Goal: Information Seeking & Learning: Learn about a topic

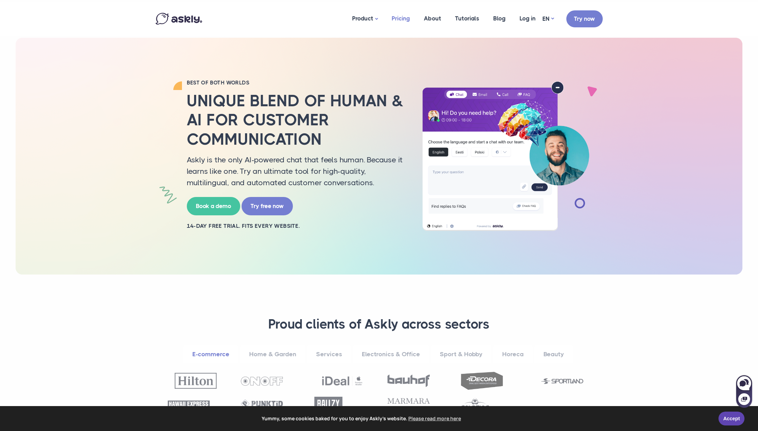
click at [410, 19] on link "Pricing" at bounding box center [401, 19] width 32 height 34
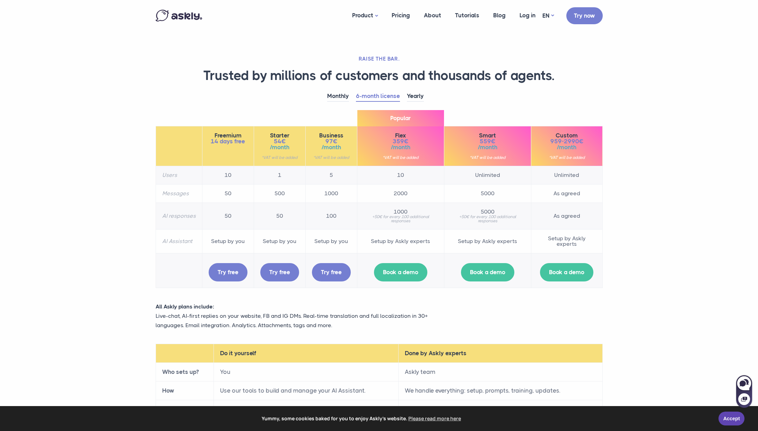
drag, startPoint x: 389, startPoint y: 184, endPoint x: 416, endPoint y: 183, distance: 27.4
click at [406, 183] on td "10" at bounding box center [400, 175] width 87 height 18
click at [422, 183] on td "10" at bounding box center [400, 175] width 87 height 18
drag, startPoint x: 377, startPoint y: 172, endPoint x: 355, endPoint y: 170, distance: 22.6
click at [355, 170] on tr "Users 10 1 5 10 Unlimited Unlimited" at bounding box center [379, 175] width 447 height 18
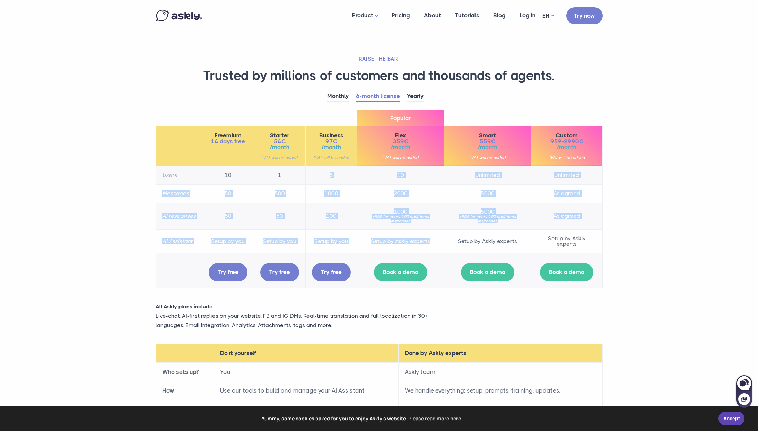
drag, startPoint x: 355, startPoint y: 170, endPoint x: 372, endPoint y: 249, distance: 81.0
click at [372, 250] on tbody "Users 10 1 5 10 Unlimited Unlimited Messages 50 500 1000 2000 5000 As agreed AI…" at bounding box center [379, 227] width 447 height 122
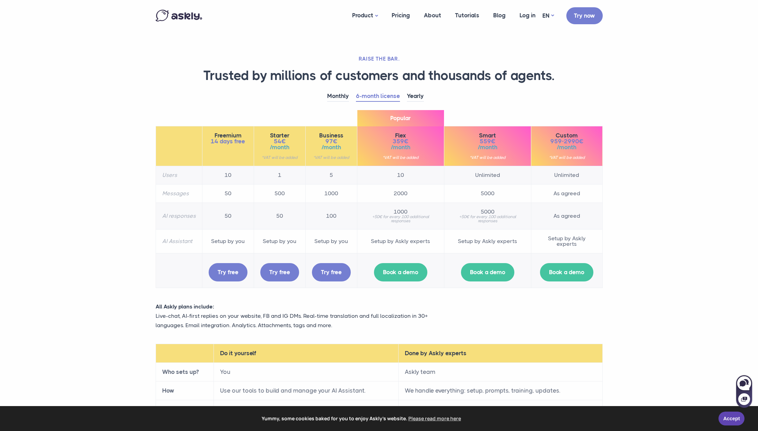
click at [372, 249] on td "Setup by Askly experts" at bounding box center [400, 241] width 87 height 24
drag, startPoint x: 372, startPoint y: 248, endPoint x: 293, endPoint y: 200, distance: 92.2
click at [296, 202] on tbody "Users 10 1 5 10 Unlimited Unlimited Messages 50 500 1000 2000 5000 As agreed AI…" at bounding box center [379, 227] width 447 height 122
drag, startPoint x: 292, startPoint y: 199, endPoint x: 237, endPoint y: 181, distance: 57.9
click at [291, 199] on td "500" at bounding box center [280, 193] width 52 height 18
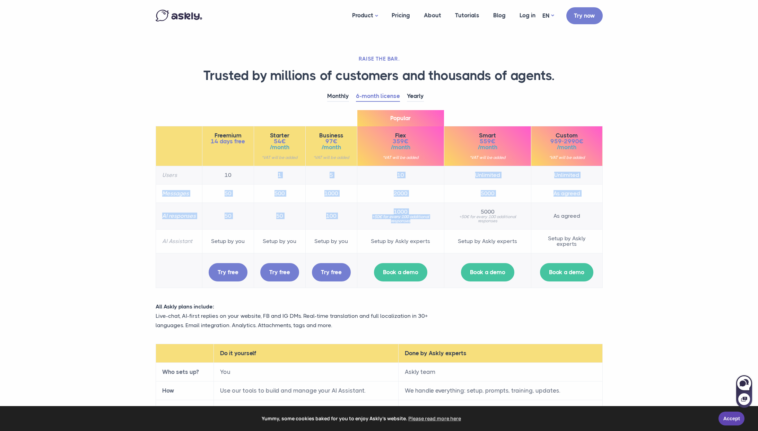
drag, startPoint x: 283, startPoint y: 194, endPoint x: 396, endPoint y: 227, distance: 117.7
click at [396, 227] on tbody "Users 10 1 5 10 Unlimited Unlimited Messages 50 500 1000 2000 5000 As agreed AI…" at bounding box center [379, 227] width 447 height 122
drag, startPoint x: 376, startPoint y: 231, endPoint x: 232, endPoint y: 199, distance: 148.0
click at [246, 204] on tbody "Users 10 1 5 10 Unlimited Unlimited Messages 50 500 1000 2000 5000 As agreed AI…" at bounding box center [379, 227] width 447 height 122
click at [231, 199] on td "50" at bounding box center [228, 193] width 52 height 18
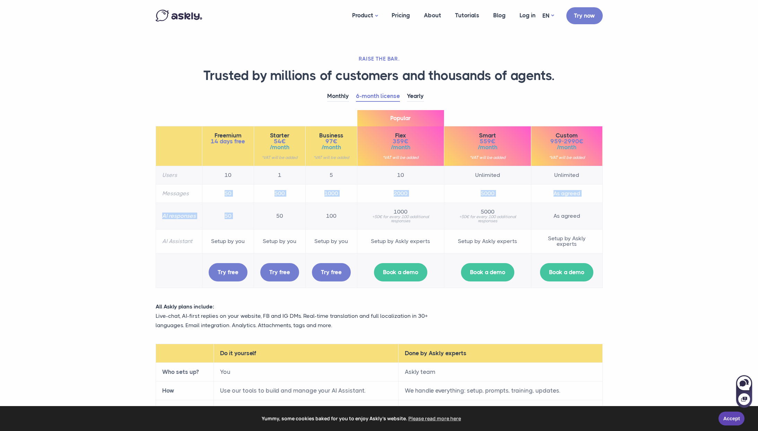
drag, startPoint x: 225, startPoint y: 189, endPoint x: 335, endPoint y: 214, distance: 113.7
click at [318, 209] on tbody "Users 10 1 5 10 Unlimited Unlimited Messages 50 500 1000 2000 5000 As agreed AI…" at bounding box center [379, 227] width 447 height 122
click at [335, 214] on td "100" at bounding box center [331, 216] width 52 height 27
drag, startPoint x: 276, startPoint y: 199, endPoint x: 248, endPoint y: 195, distance: 28.1
click at [250, 195] on tr "Messages 50 500 1000 2000 5000 As agreed" at bounding box center [379, 193] width 447 height 18
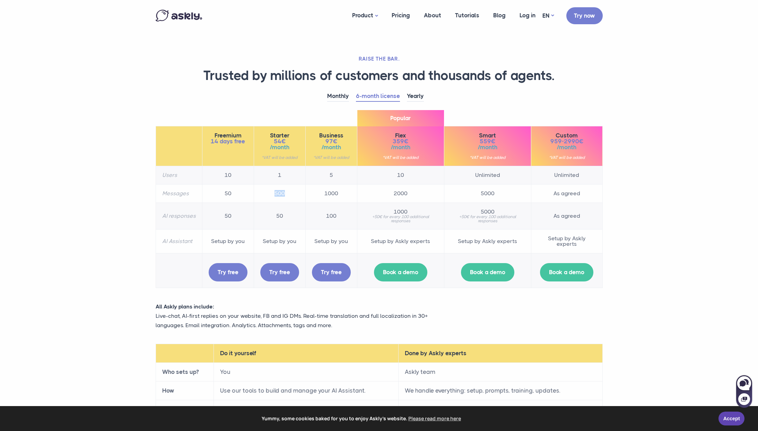
click at [247, 195] on td "50" at bounding box center [228, 193] width 52 height 18
drag, startPoint x: 286, startPoint y: 199, endPoint x: 298, endPoint y: 200, distance: 12.9
click at [298, 200] on tr "Messages 50 500 1000 2000 5000 As agreed" at bounding box center [379, 193] width 447 height 18
drag, startPoint x: 298, startPoint y: 200, endPoint x: 258, endPoint y: 195, distance: 40.9
click at [258, 195] on td "500" at bounding box center [280, 193] width 52 height 18
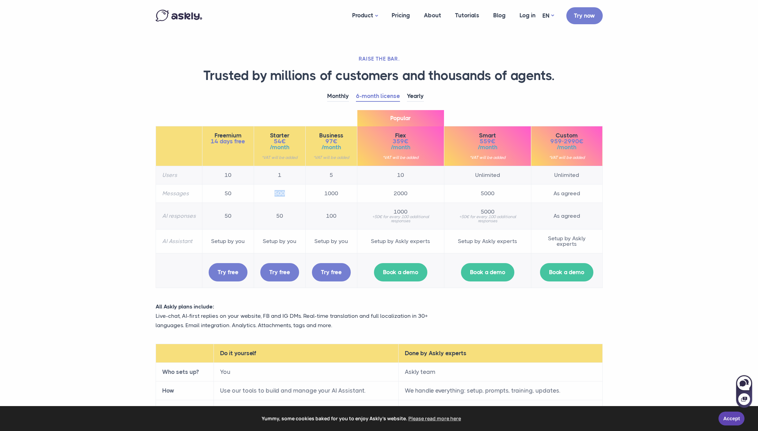
click at [258, 195] on td "500" at bounding box center [280, 193] width 52 height 18
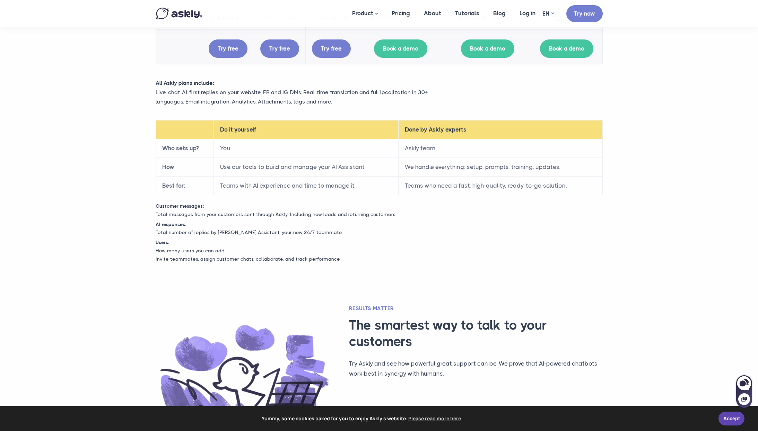
scroll to position [223, 0]
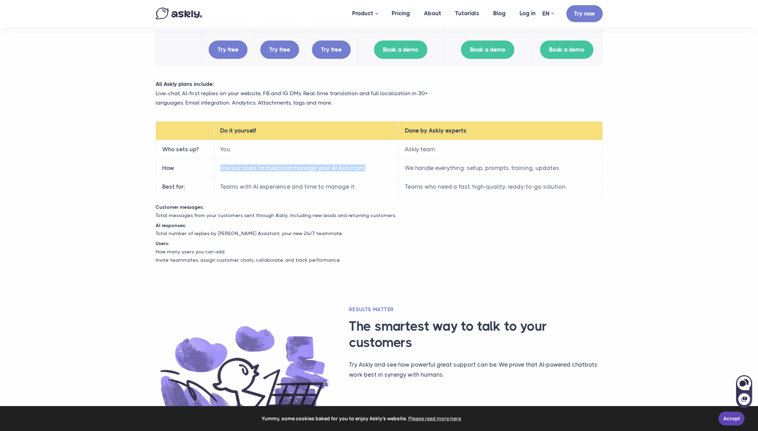
drag, startPoint x: 238, startPoint y: 159, endPoint x: 332, endPoint y: 175, distance: 95.0
click at [331, 175] on td "Use our tools to build and manage your AI Assistant." at bounding box center [305, 168] width 185 height 19
click at [332, 175] on td "Use our tools to build and manage your AI Assistant." at bounding box center [305, 168] width 185 height 19
drag, startPoint x: 391, startPoint y: 169, endPoint x: 280, endPoint y: 165, distance: 111.0
click at [287, 165] on tr "How Use our tools to build and manage your AI Assistant. We handle everything: …" at bounding box center [379, 168] width 447 height 19
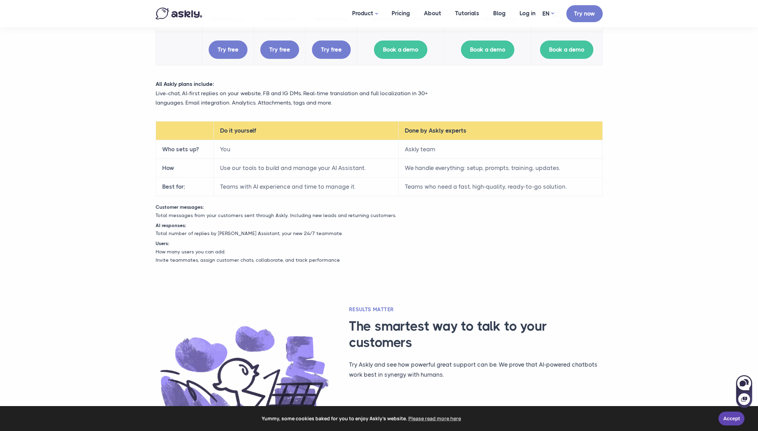
drag, startPoint x: 280, startPoint y: 165, endPoint x: 287, endPoint y: 182, distance: 18.9
click at [280, 165] on td "Use our tools to build and manage your AI Assistant." at bounding box center [305, 168] width 185 height 19
drag, startPoint x: 274, startPoint y: 189, endPoint x: 338, endPoint y: 192, distance: 63.5
click at [311, 189] on td "Teams with AI experience and time to manage it." at bounding box center [305, 187] width 185 height 19
click at [340, 193] on td "Teams with AI experience and time to manage it." at bounding box center [305, 187] width 185 height 19
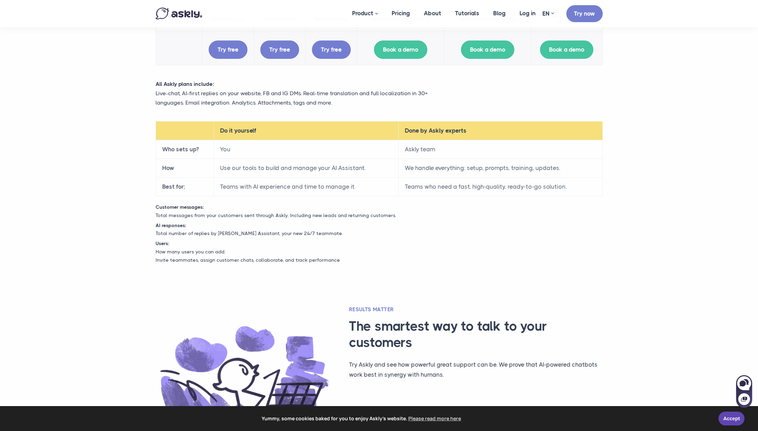
drag, startPoint x: 348, startPoint y: 192, endPoint x: 313, endPoint y: 191, distance: 35.0
click at [320, 192] on td "Teams with AI experience and time to manage it." at bounding box center [305, 187] width 185 height 19
click at [312, 191] on td "Teams with AI experience and time to manage it." at bounding box center [305, 187] width 185 height 19
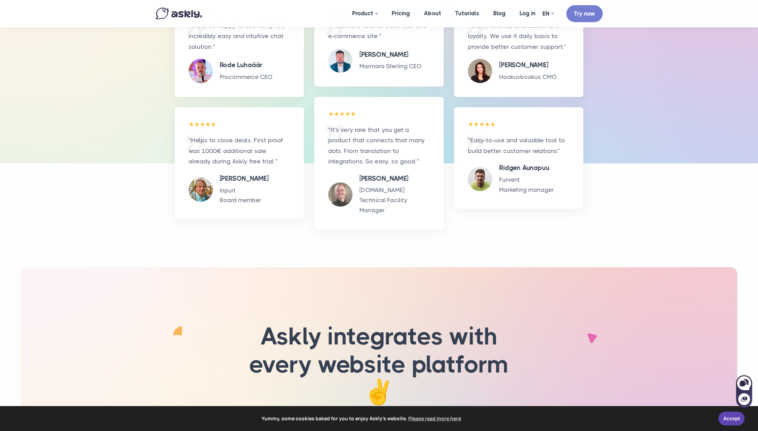
scroll to position [827, 0]
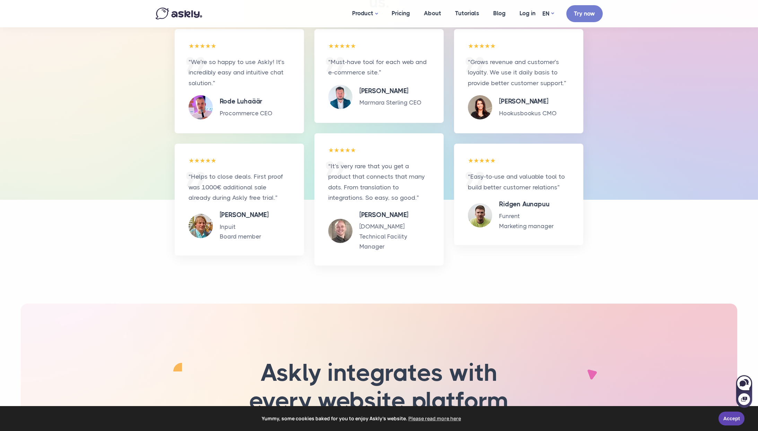
click at [242, 115] on p "Procommerce CEO" at bounding box center [246, 113] width 53 height 10
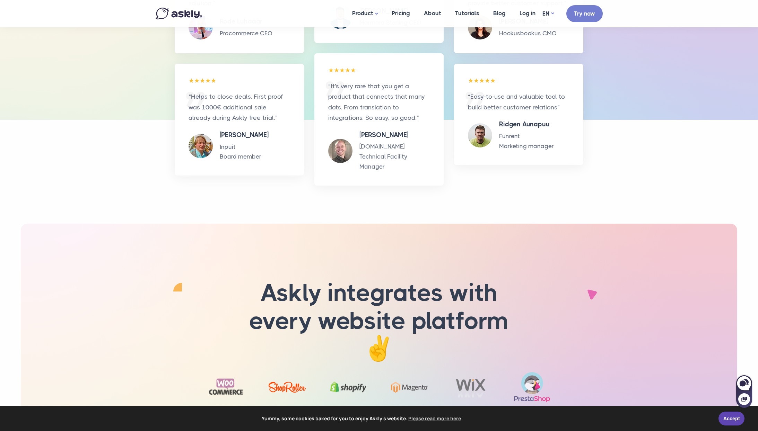
scroll to position [909, 0]
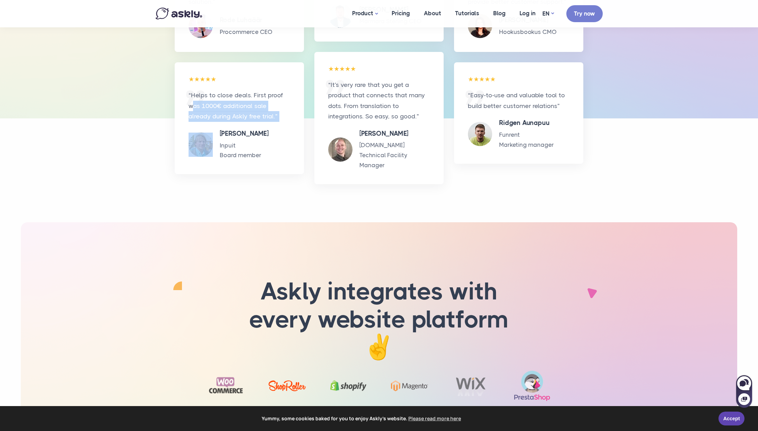
drag, startPoint x: 193, startPoint y: 110, endPoint x: 286, endPoint y: 124, distance: 93.7
click at [283, 124] on blockquote "“Helps to close deals. First proof was 1000€ additional sale already during Ask…" at bounding box center [240, 125] width 102 height 70
click at [286, 124] on blockquote "“Helps to close deals. First proof was 1000€ additional sale already during Ask…" at bounding box center [240, 125] width 102 height 70
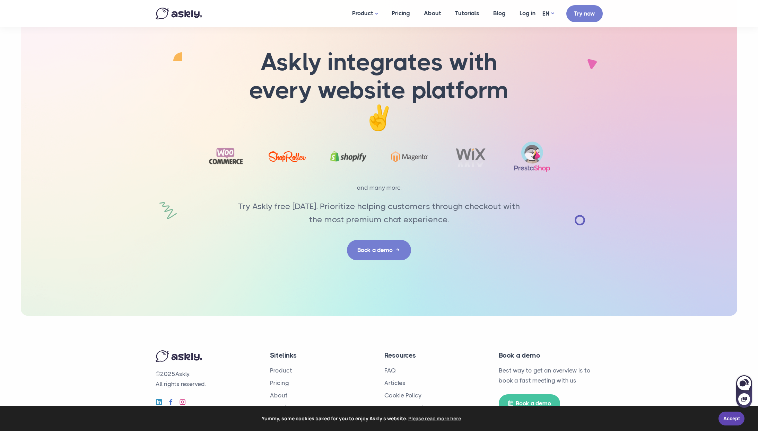
scroll to position [1138, 0]
click at [462, 12] on link "Tutorials" at bounding box center [467, 13] width 38 height 27
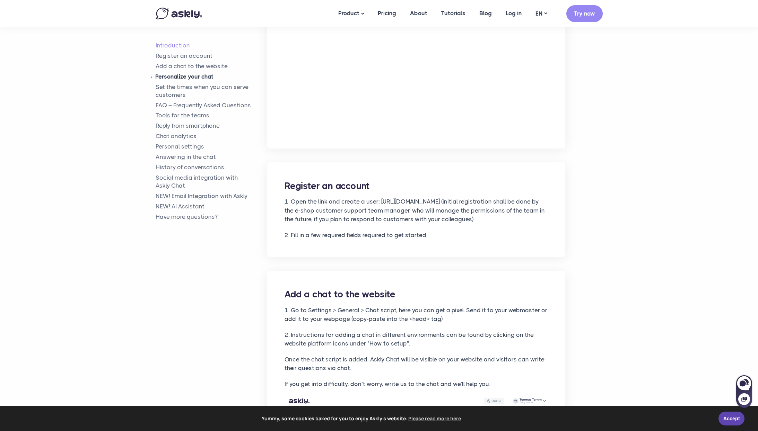
click at [191, 74] on link "Personalize your chat" at bounding box center [212, 77] width 112 height 8
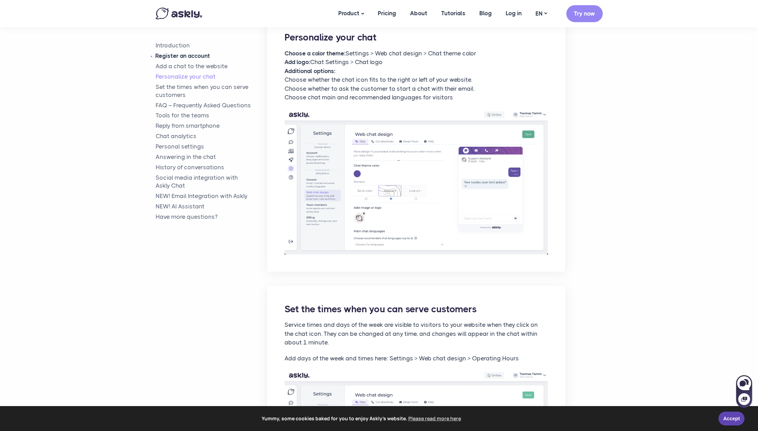
click at [181, 57] on link "Register an account" at bounding box center [212, 56] width 112 height 8
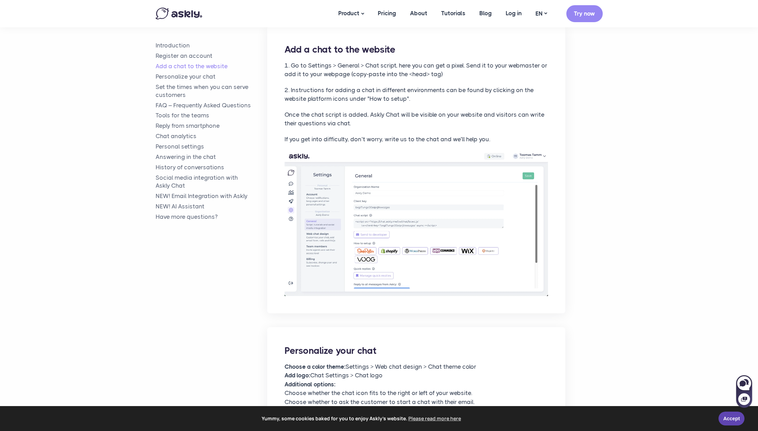
click at [165, 40] on aside "Introduction Register an account Add a chat to the website Personalize your cha…" at bounding box center [212, 135] width 112 height 270
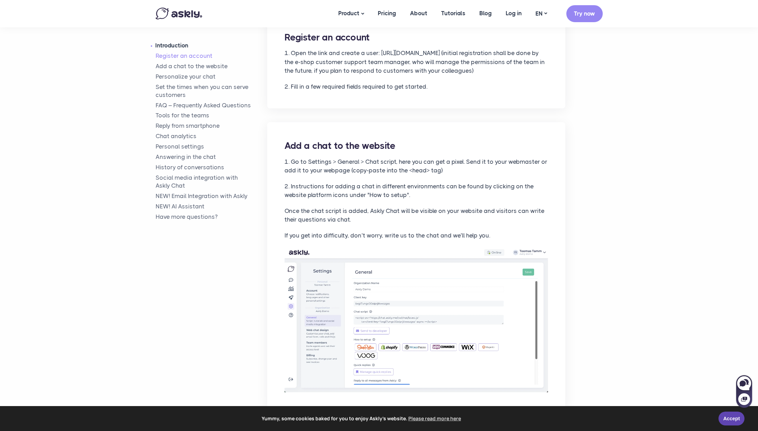
click at [165, 44] on link "Introduction" at bounding box center [212, 46] width 112 height 8
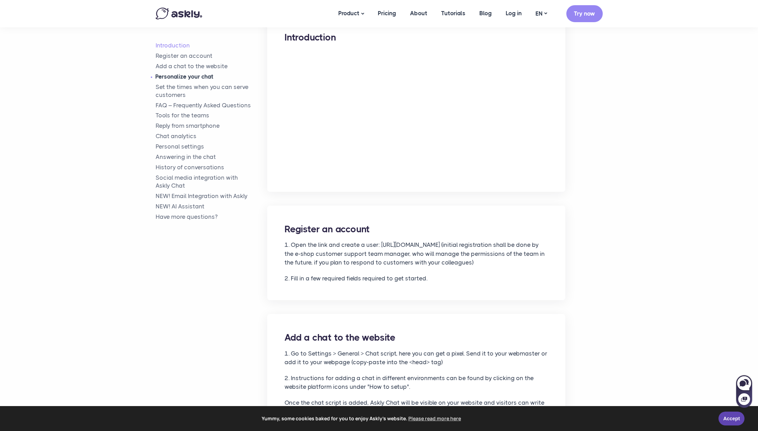
click at [187, 78] on link "Personalize your chat" at bounding box center [212, 77] width 112 height 8
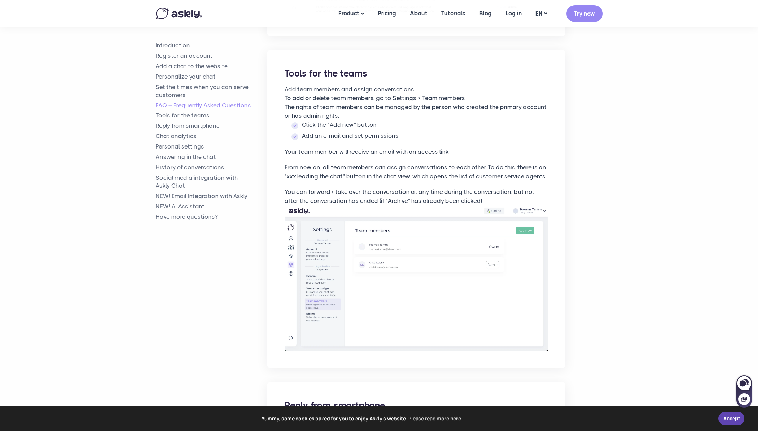
scroll to position [1644, 0]
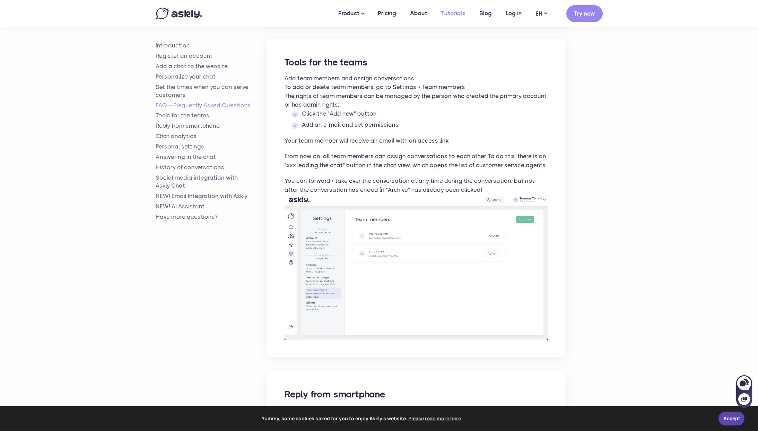
click at [454, 12] on link "Tutorials" at bounding box center [453, 13] width 38 height 27
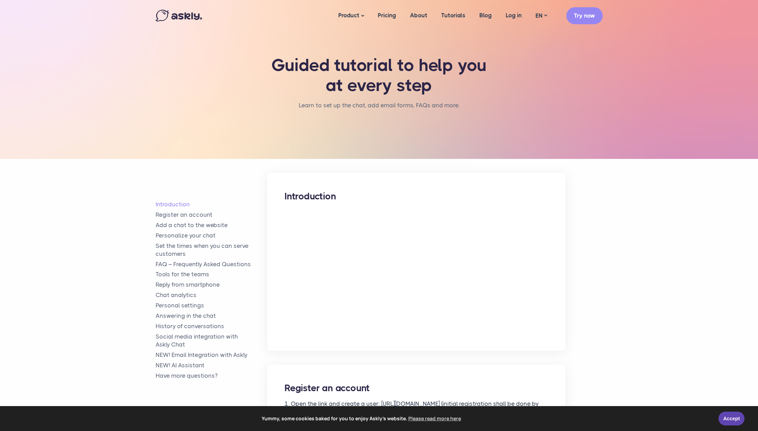
click at [180, 13] on img at bounding box center [179, 16] width 46 height 12
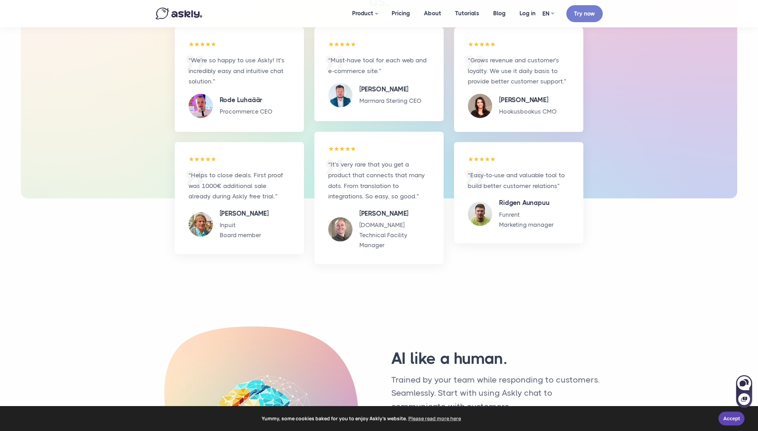
scroll to position [2075, 0]
